Goal: Task Accomplishment & Management: Use online tool/utility

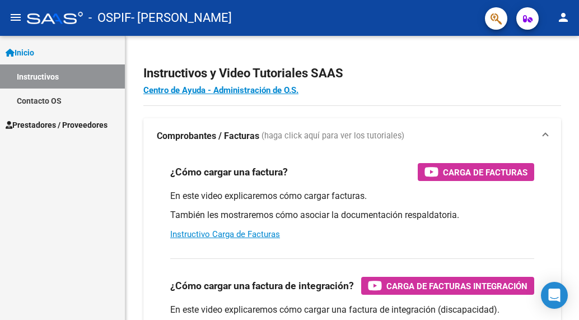
click at [37, 123] on span "Prestadores / Proveedores" at bounding box center [57, 125] width 102 height 12
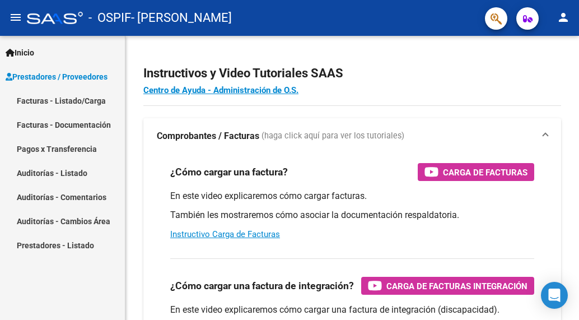
click at [51, 99] on link "Facturas - Listado/Carga" at bounding box center [62, 101] width 125 height 24
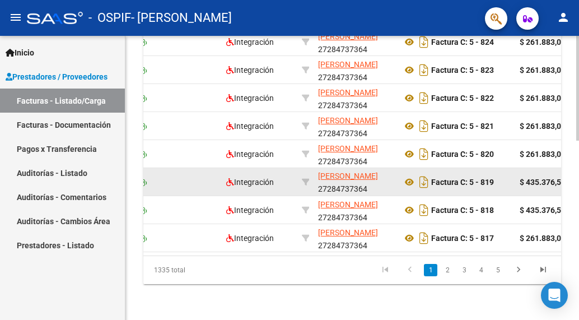
scroll to position [485, 0]
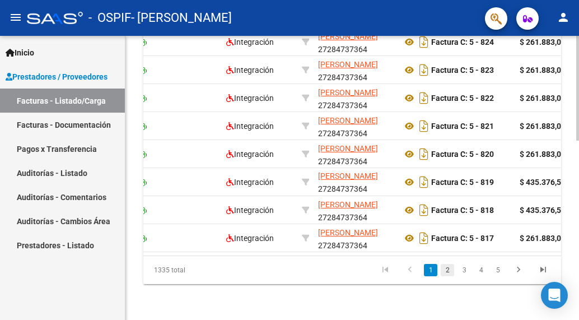
click at [452, 270] on link "2" at bounding box center [447, 270] width 13 height 12
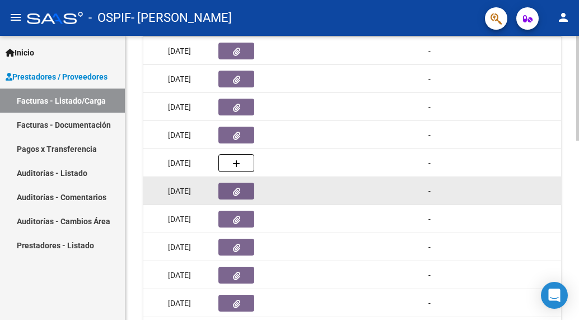
scroll to position [0, 658]
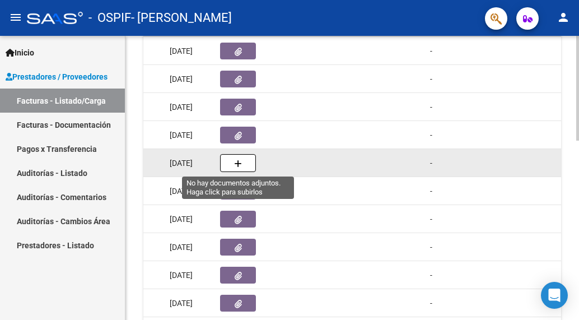
click at [242, 157] on button "button" at bounding box center [238, 163] width 36 height 18
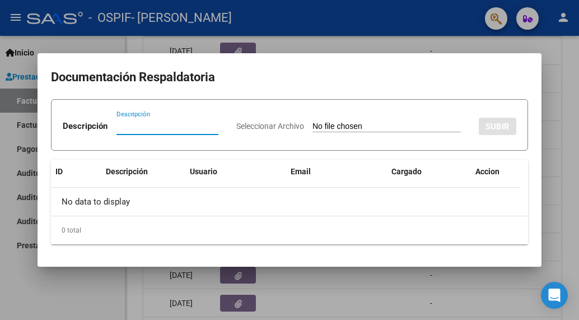
click at [183, 118] on div "Descripción" at bounding box center [168, 126] width 102 height 17
click at [177, 121] on input "Descripción" at bounding box center [168, 126] width 102 height 10
type input "planilla"
click at [313, 132] on input "Seleccionar Archivo" at bounding box center [387, 127] width 149 height 11
type input "C:\fakepath\[PERSON_NAME] 202508.pdf"
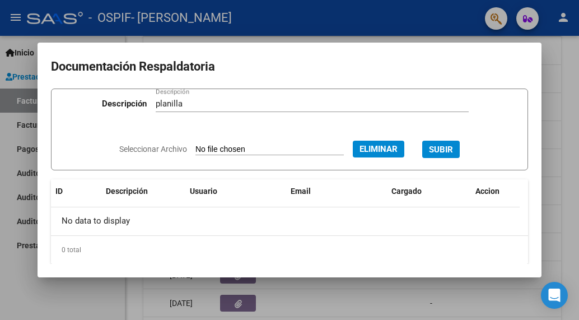
click at [448, 153] on span "SUBIR" at bounding box center [441, 150] width 24 height 10
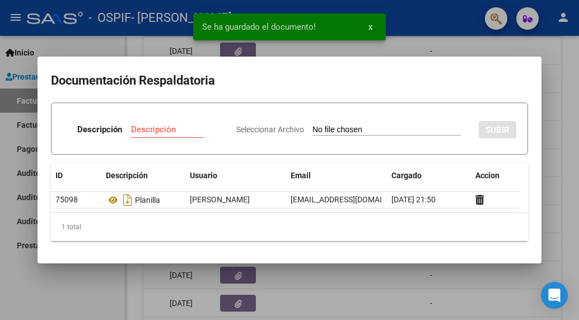
click at [103, 16] on div at bounding box center [289, 160] width 579 height 320
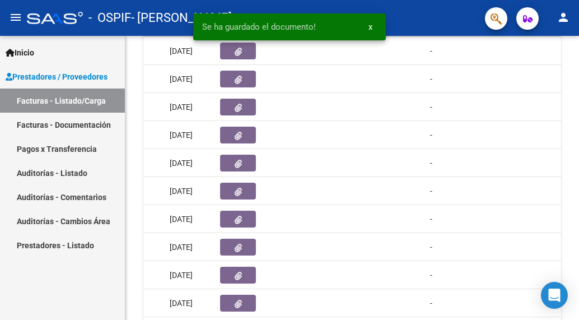
click at [371, 27] on span "x" at bounding box center [371, 27] width 4 height 10
